Goal: Find specific fact: Find specific fact

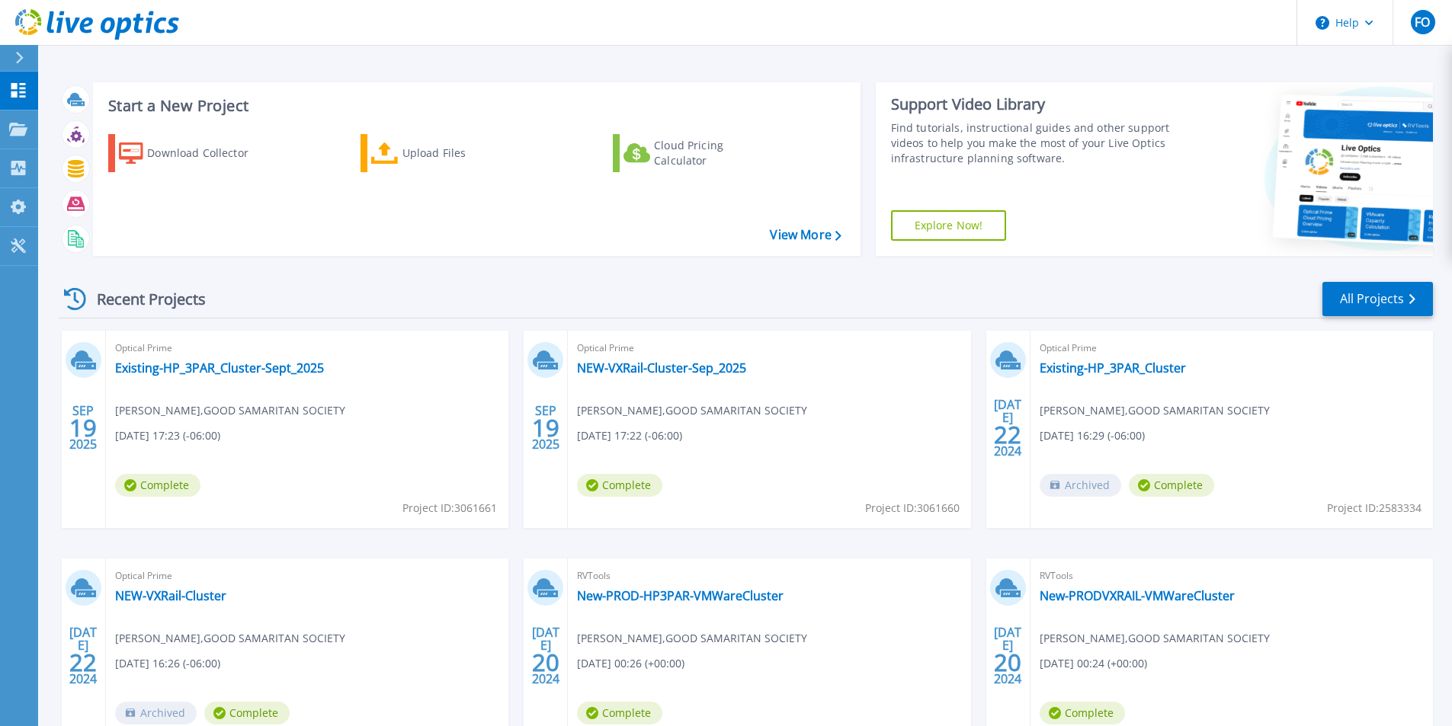
click at [756, 363] on div "Optical Prime NEW-VXRail-Cluster-Sep_2025 Fabio Oliveira , GOOD SAMARITAN SOCIE…" at bounding box center [769, 429] width 402 height 197
click at [756, 367] on div "Optical Prime NEW-VXRail-Cluster-Sep_2025 Fabio Oliveira , GOOD SAMARITAN SOCIE…" at bounding box center [769, 429] width 402 height 197
drag, startPoint x: 754, startPoint y: 371, endPoint x: 567, endPoint y: 363, distance: 186.9
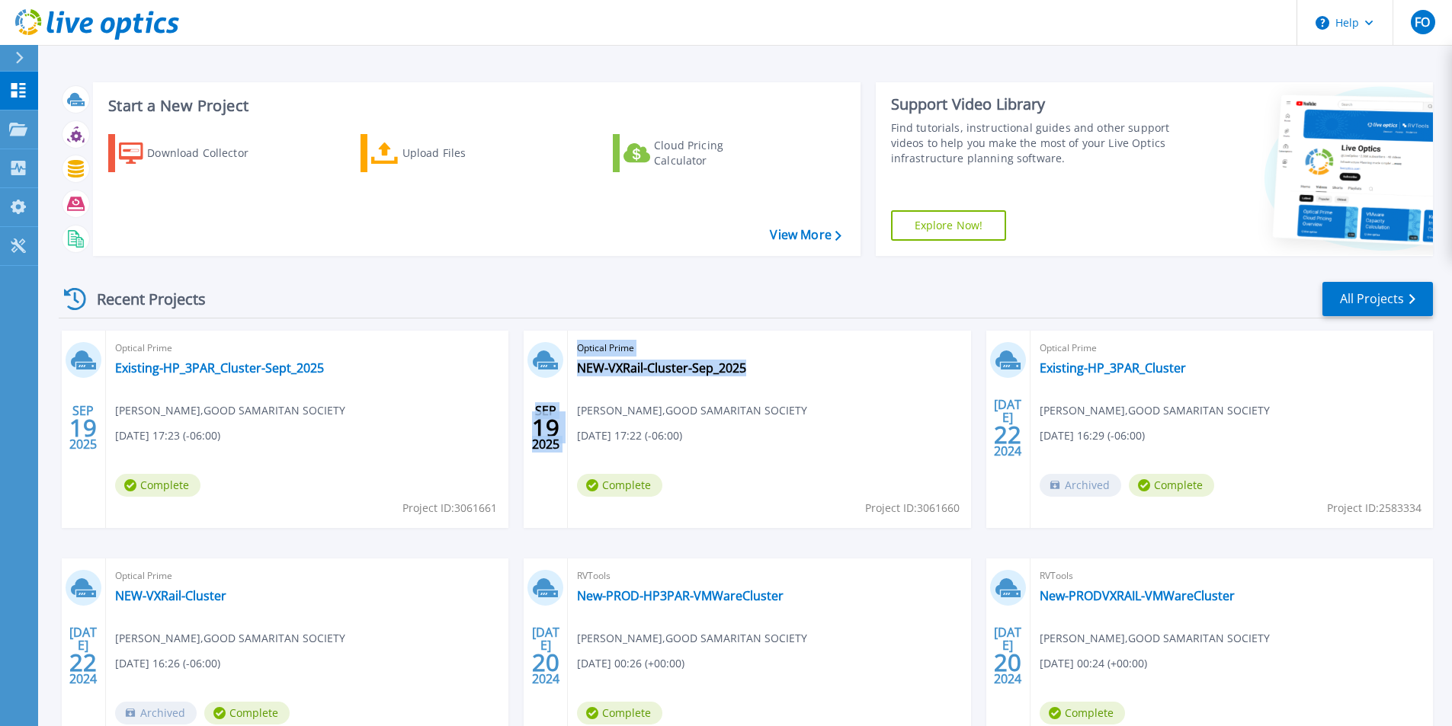
click at [567, 363] on div "SEP 19 2025 Optical Prime NEW-VXRail-Cluster-Sep_2025 Fabio Oliveira , GOOD SAM…" at bounding box center [747, 429] width 447 height 197
click at [779, 373] on div "Optical Prime NEW-VXRail-Cluster-Sep_2025 Fabio Oliveira , GOOD SAMARITAN SOCIE…" at bounding box center [769, 429] width 402 height 197
drag, startPoint x: 767, startPoint y: 370, endPoint x: 748, endPoint y: 372, distance: 19.9
click at [748, 372] on div "Optical Prime NEW-VXRail-Cluster-Sep_2025 Fabio Oliveira , GOOD SAMARITAN SOCIE…" at bounding box center [769, 429] width 402 height 197
copy div "NEW-VXRail-Cluster-Sep_2025"
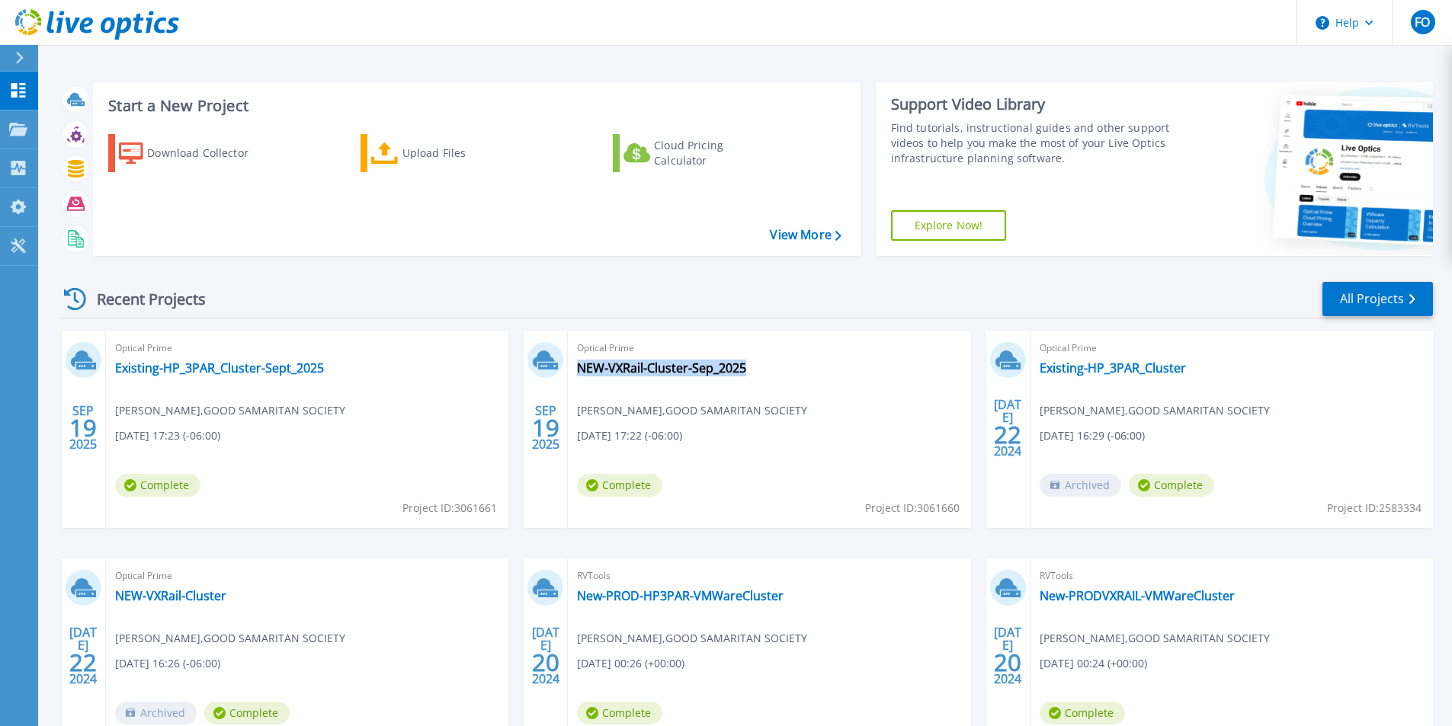
copy div "NEW-VXRail-Cluster-Sep_2025"
click at [333, 373] on div "Optical Prime Existing-HP_3PAR_Cluster-Sept_2025 Fabio Oliveira , GOOD SAMARITA…" at bounding box center [307, 429] width 402 height 197
copy link "Existing-HP_3PAR_Cluster-Sept_2025"
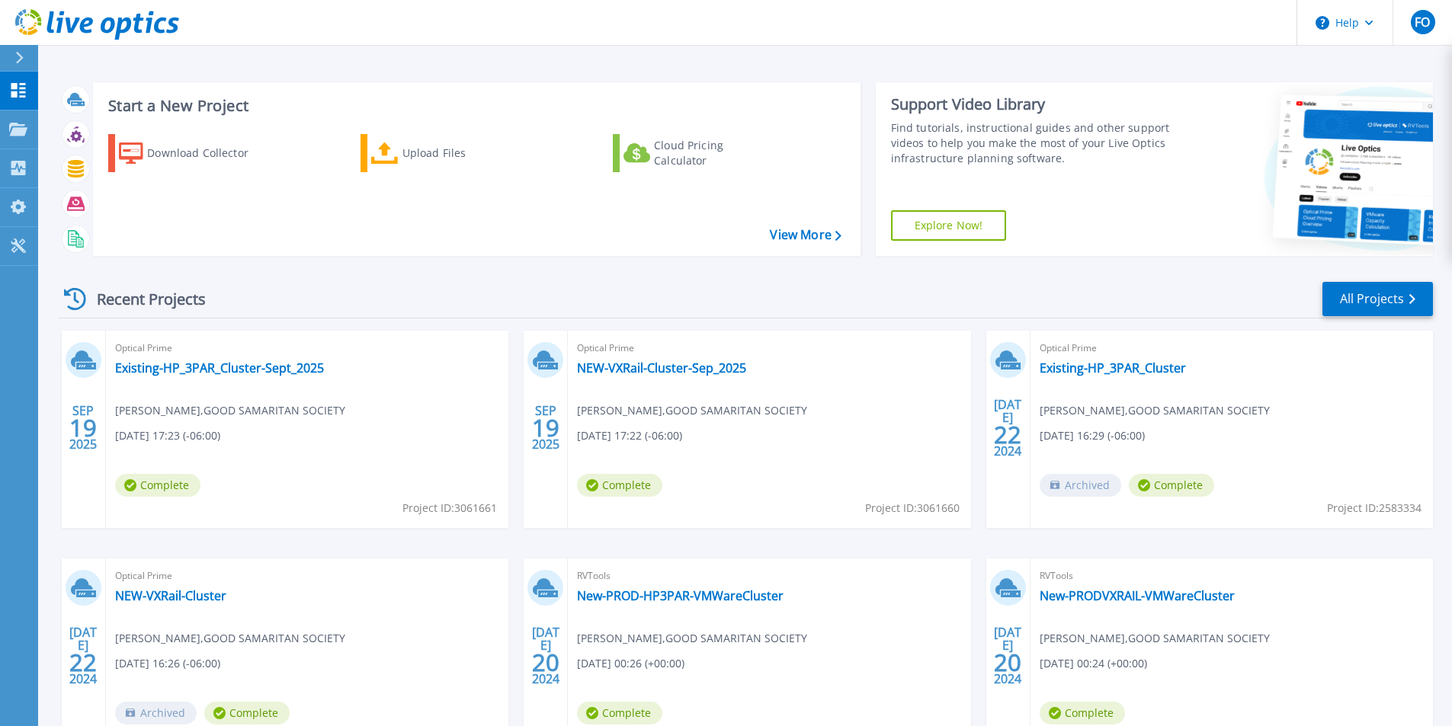
click at [765, 363] on div "Optical Prime NEW-VXRail-Cluster-Sep_2025 Fabio Oliveira , GOOD SAMARITAN SOCIE…" at bounding box center [769, 429] width 402 height 197
click at [759, 369] on div "Optical Prime NEW-VXRail-Cluster-Sep_2025 Fabio Oliveira , GOOD SAMARITAN SOCIE…" at bounding box center [769, 429] width 402 height 197
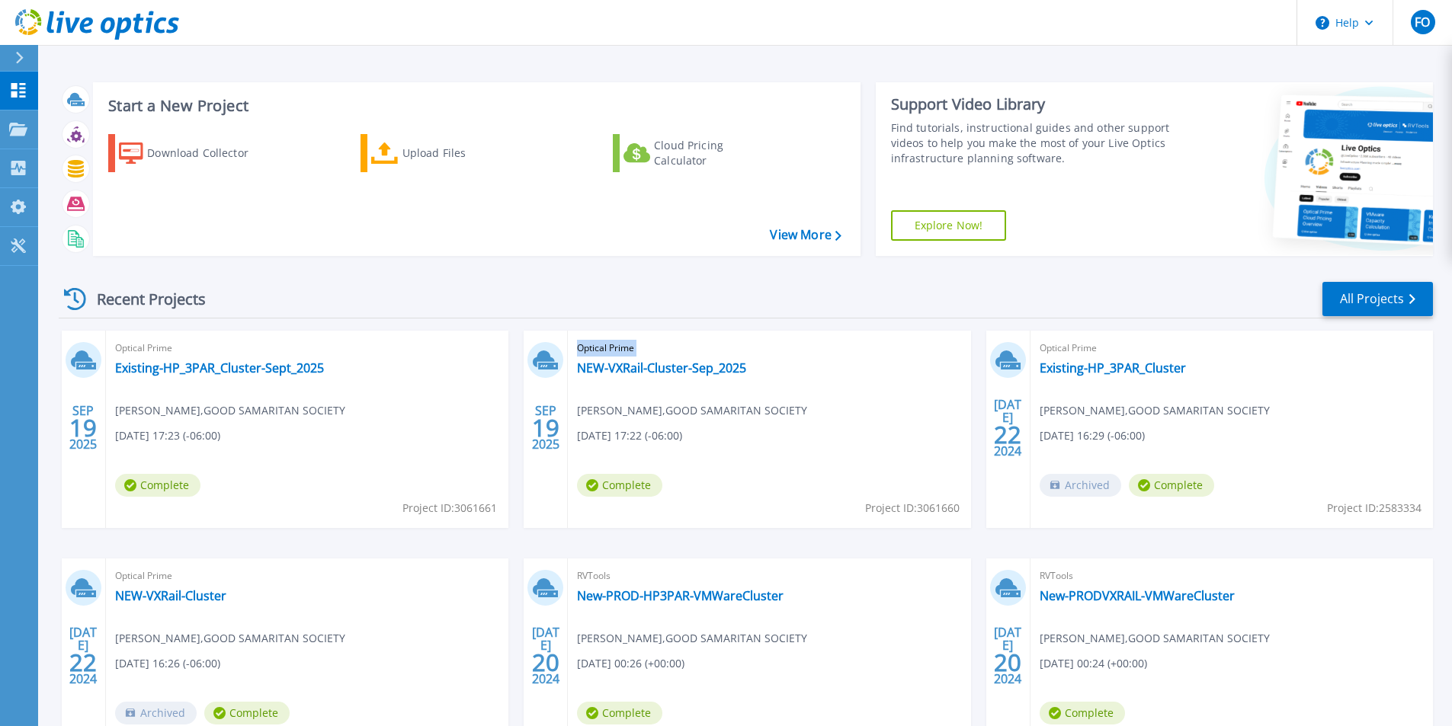
click at [759, 369] on div "Optical Prime NEW-VXRail-Cluster-Sep_2025 Fabio Oliveira , GOOD SAMARITAN SOCIE…" at bounding box center [769, 429] width 402 height 197
click at [749, 370] on div "Optical Prime NEW-VXRail-Cluster-Sep_2025 Fabio Oliveira , GOOD SAMARITAN SOCIE…" at bounding box center [769, 429] width 402 height 197
copy link "NEW-VXRail-Cluster-Sep_2025"
